Goal: Information Seeking & Learning: Learn about a topic

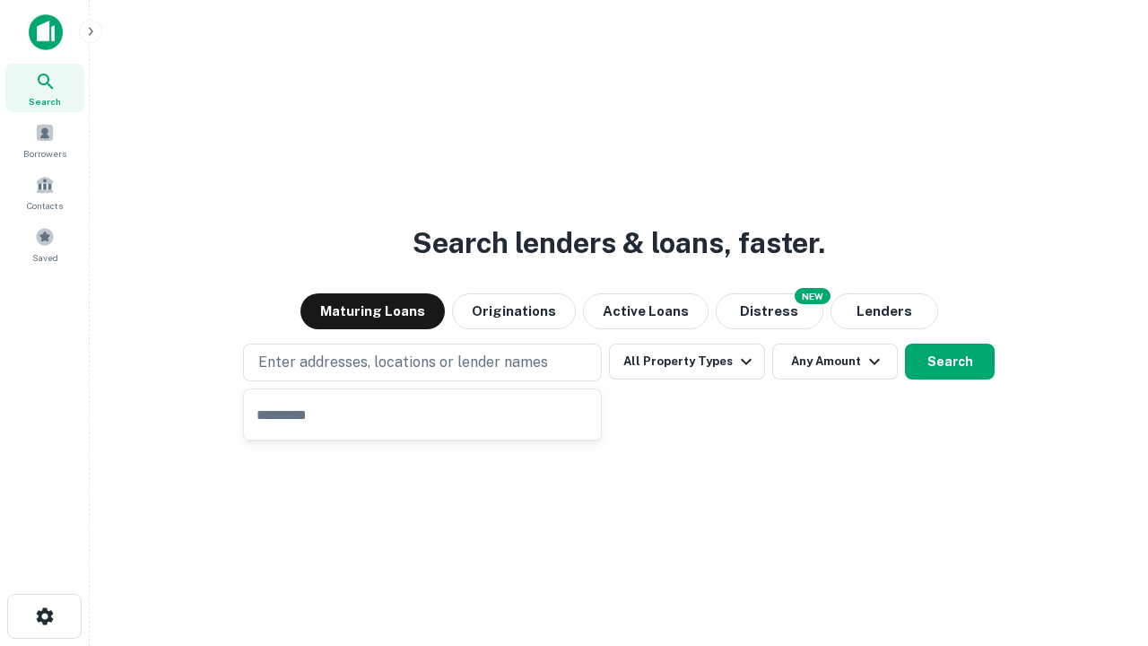
type input "**********"
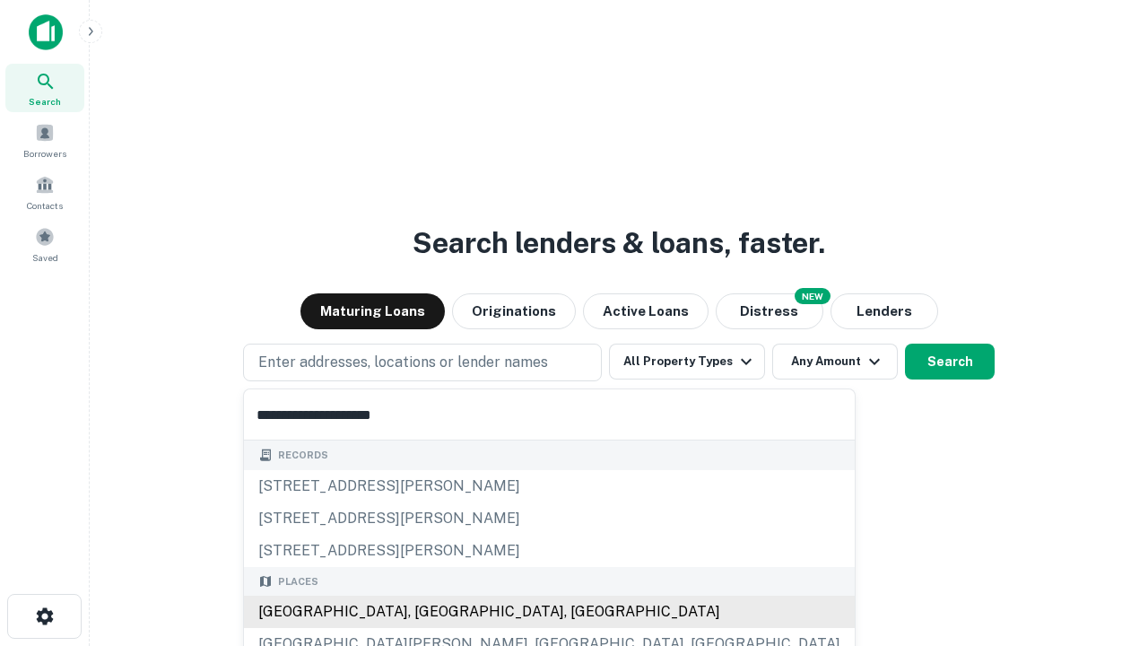
click at [429, 612] on div "[GEOGRAPHIC_DATA], [GEOGRAPHIC_DATA], [GEOGRAPHIC_DATA]" at bounding box center [549, 611] width 611 height 32
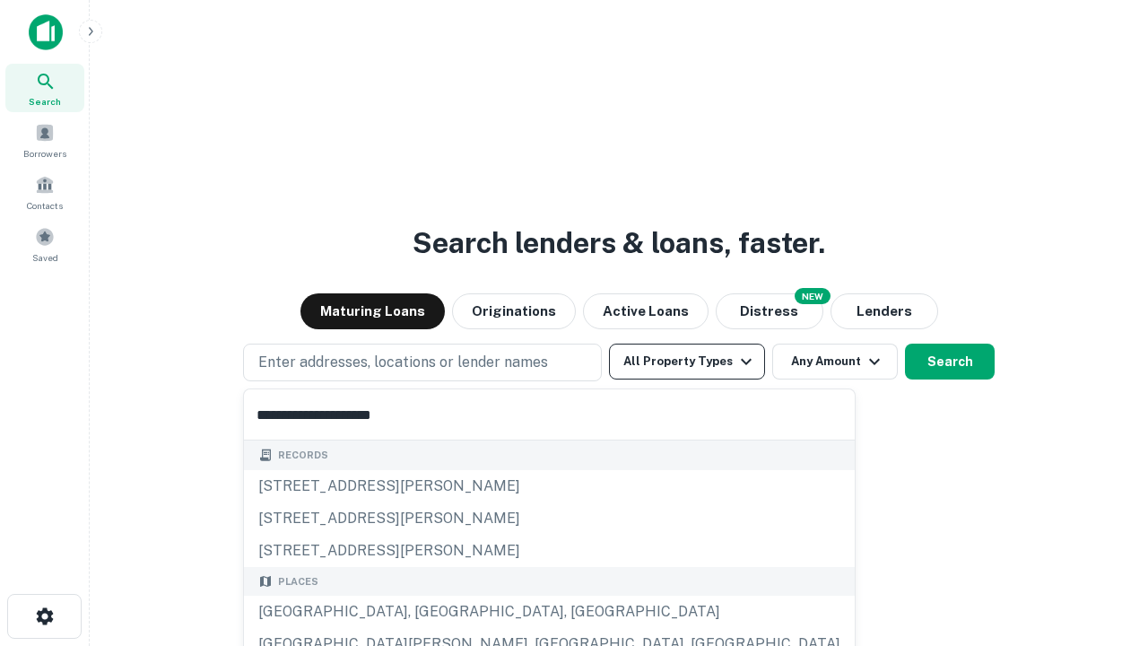
click at [687, 361] on button "All Property Types" at bounding box center [687, 361] width 156 height 36
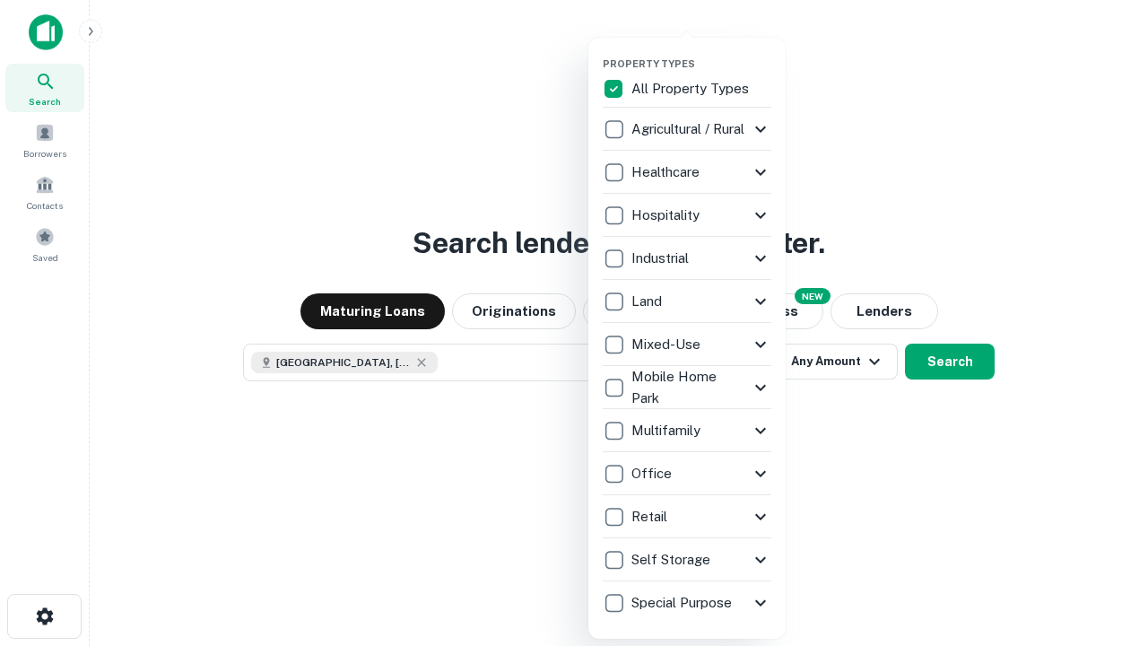
click at [701, 52] on button "button" at bounding box center [701, 52] width 197 height 1
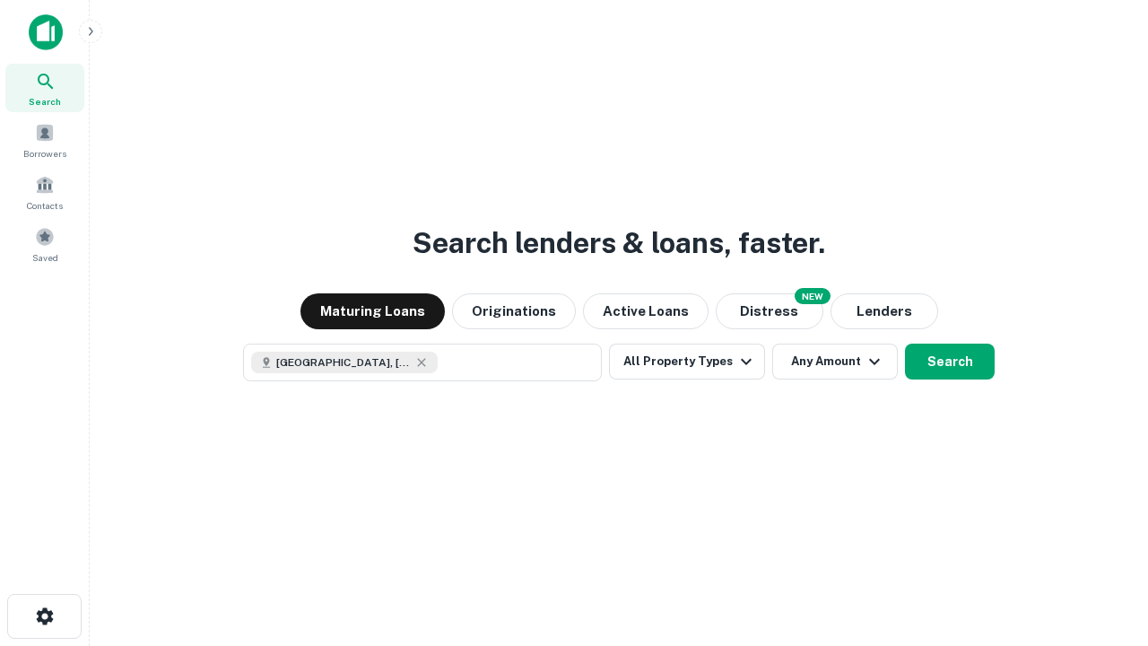
scroll to position [29, 0]
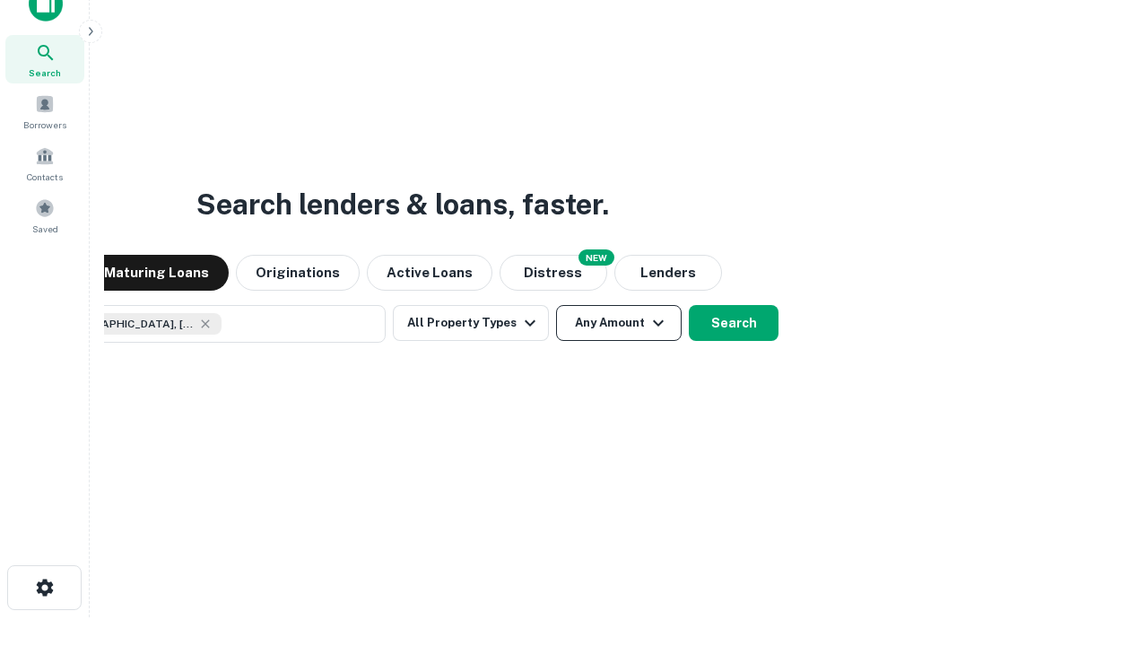
click at [556, 305] on button "Any Amount" at bounding box center [619, 323] width 126 height 36
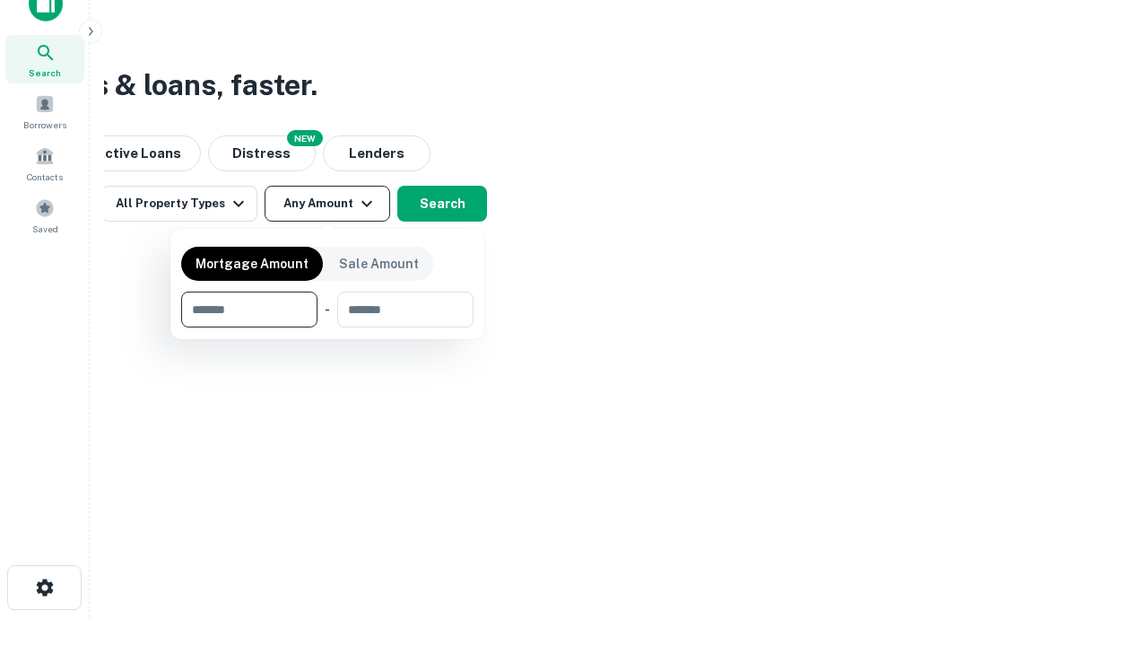
type input "*******"
click at [327, 327] on button "button" at bounding box center [327, 327] width 292 height 1
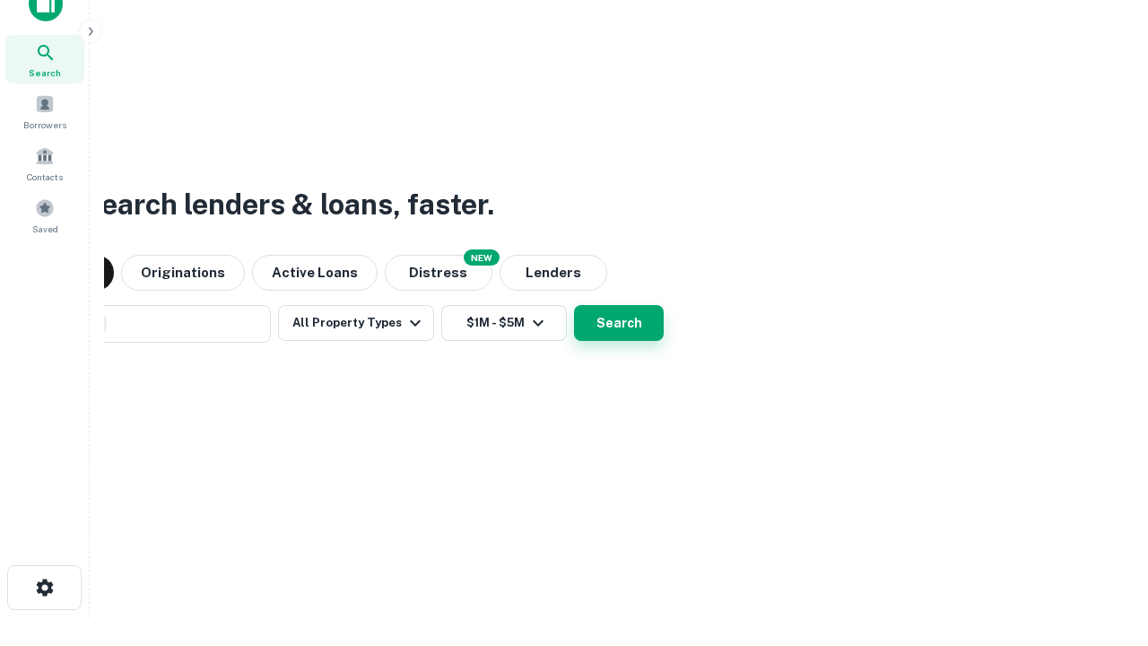
click at [574, 305] on button "Search" at bounding box center [619, 323] width 90 height 36
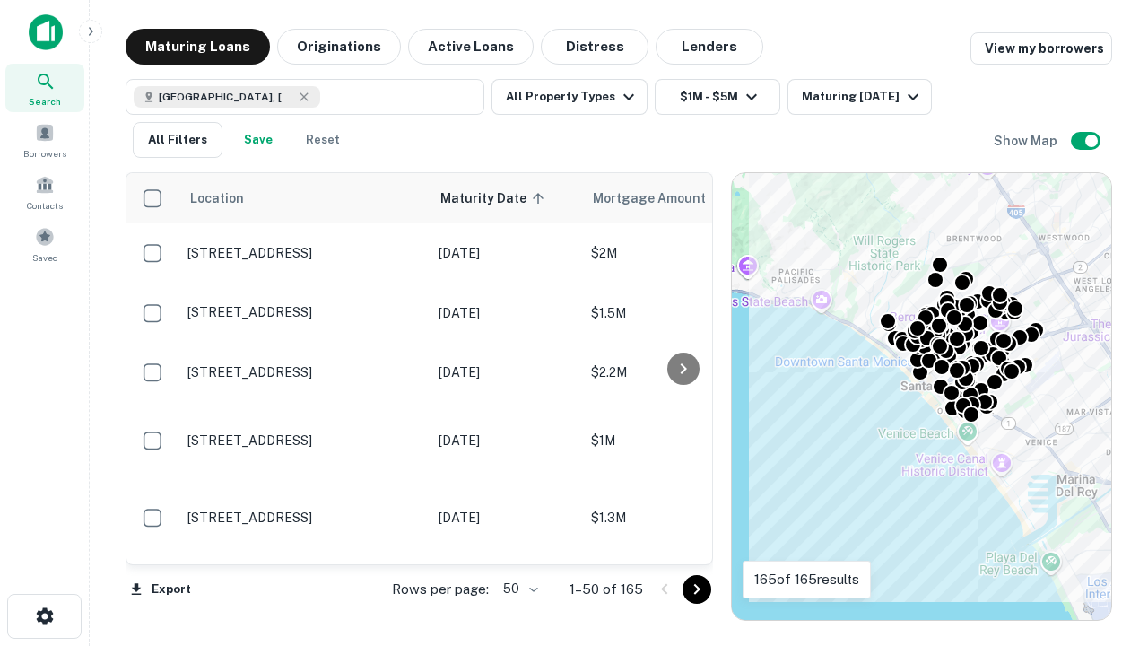
click at [517, 588] on body "Search Borrowers Contacts Saved Maturing Loans Originations Active Loans Distre…" at bounding box center [574, 323] width 1148 height 646
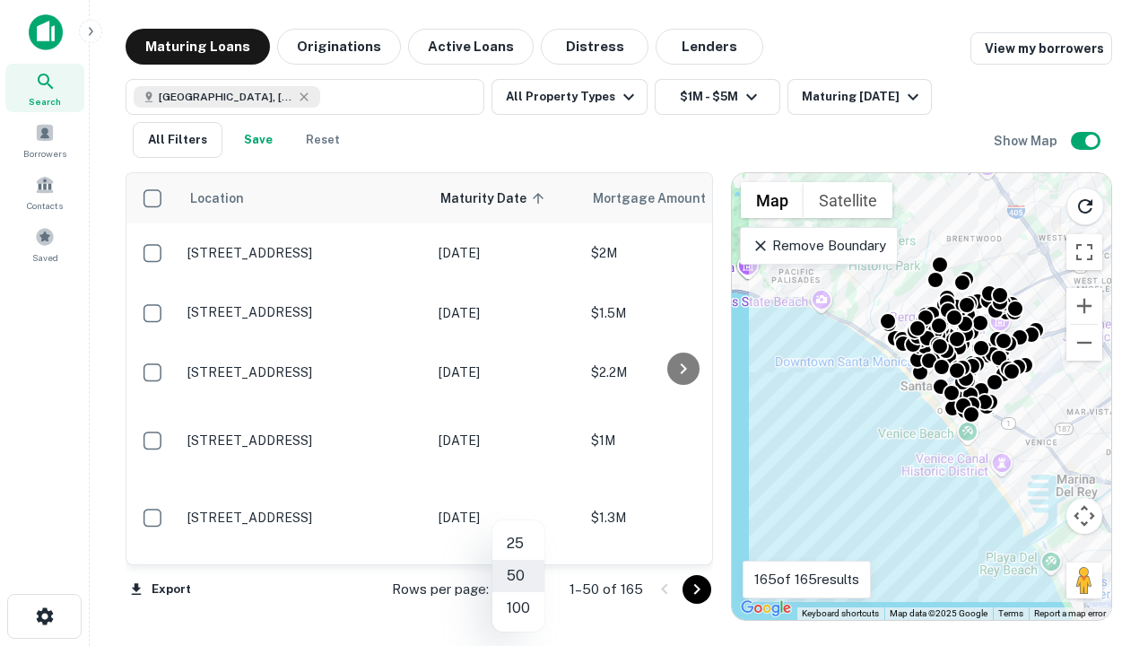
click at [518, 543] on li "25" at bounding box center [518, 543] width 52 height 32
